Goal: Check status: Check status

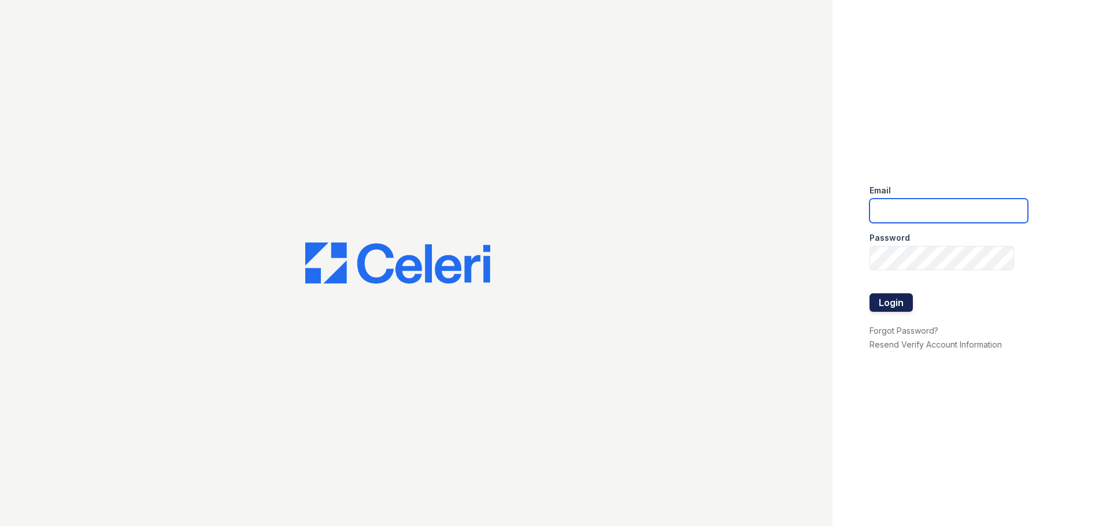
type input "[EMAIL_ADDRESS][DOMAIN_NAME]"
click at [899, 306] on button "Login" at bounding box center [890, 303] width 43 height 18
type input "[EMAIL_ADDRESS][DOMAIN_NAME]"
click at [887, 303] on button "Login" at bounding box center [890, 303] width 43 height 18
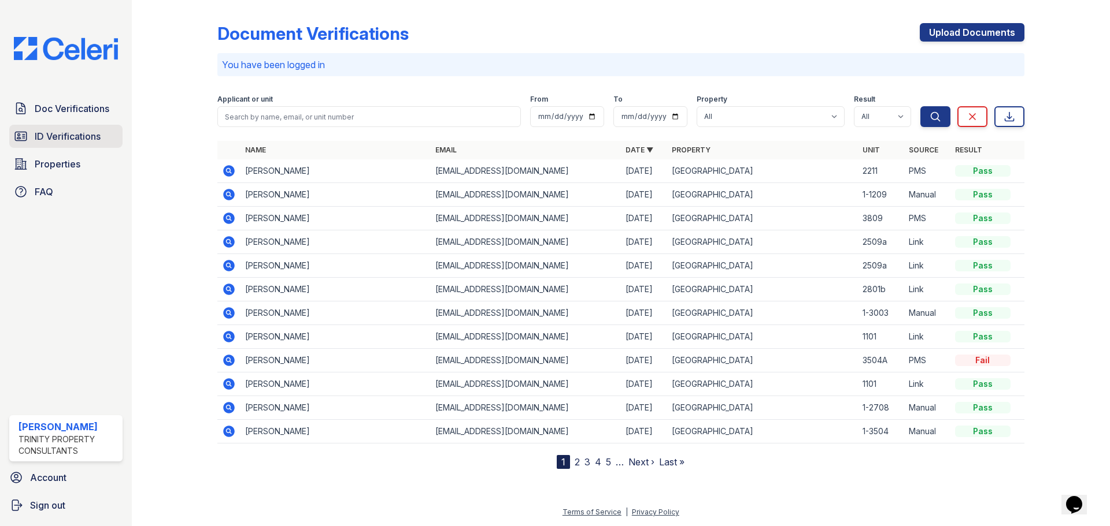
click at [64, 132] on span "ID Verifications" at bounding box center [68, 136] width 66 height 14
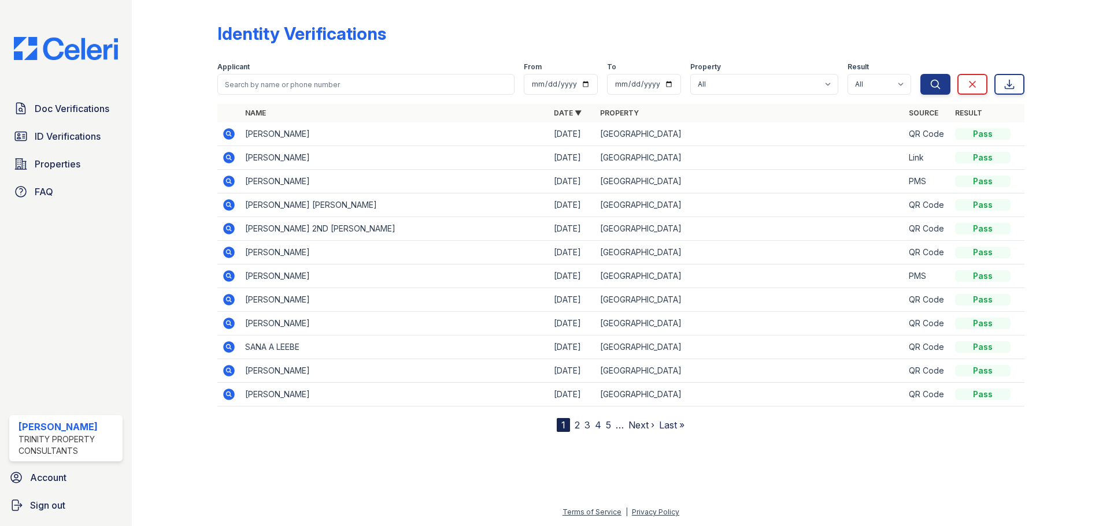
click at [232, 136] on icon at bounding box center [229, 134] width 12 height 12
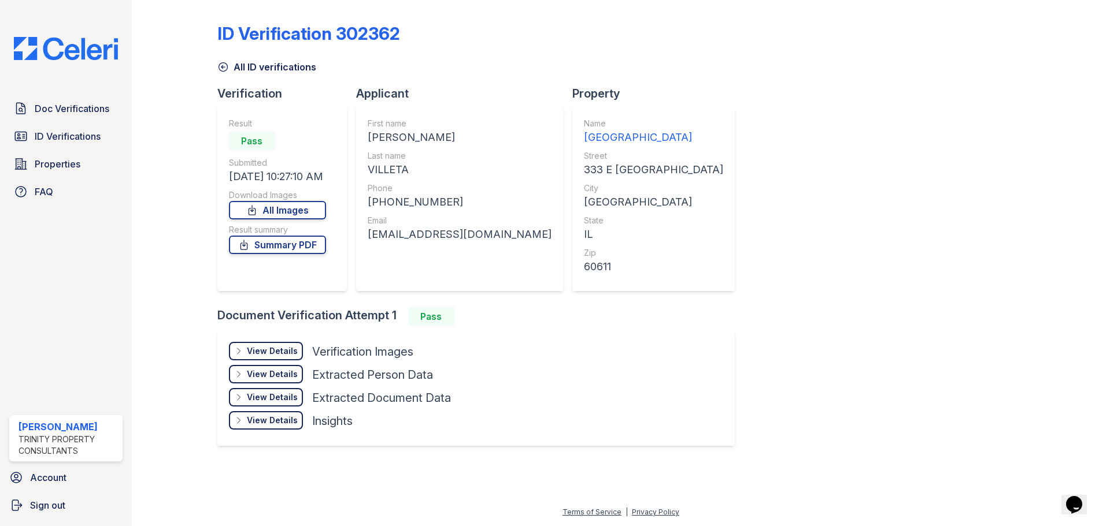
click at [285, 348] on div "View Details" at bounding box center [272, 352] width 51 height 12
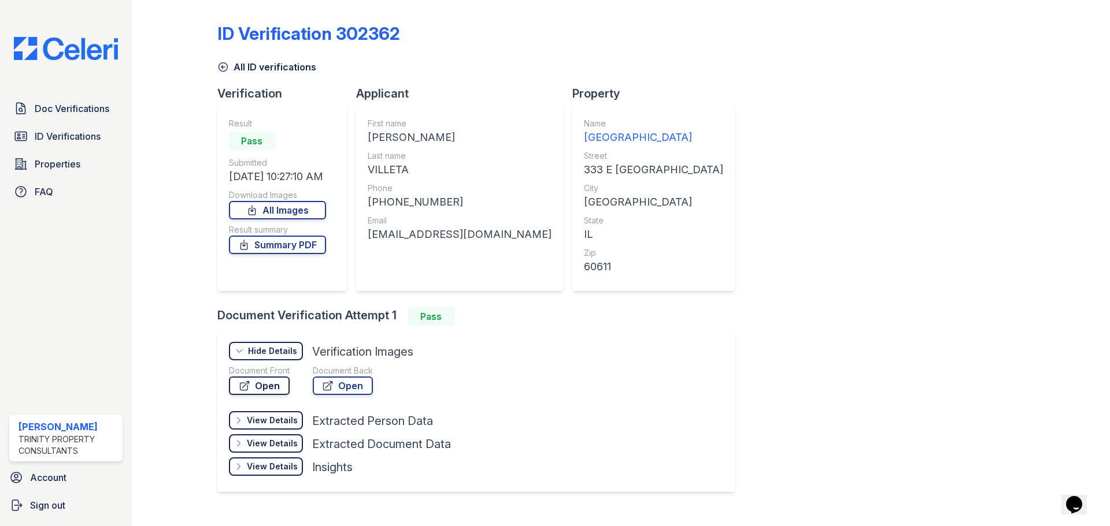
click at [275, 385] on link "Open" at bounding box center [259, 386] width 61 height 18
